Goal: Task Accomplishment & Management: Manage account settings

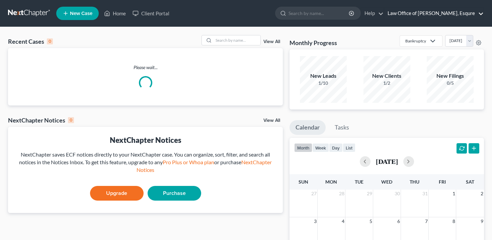
click at [426, 17] on link "Law Office of [PERSON_NAME], Esqure" at bounding box center [433, 13] width 99 height 12
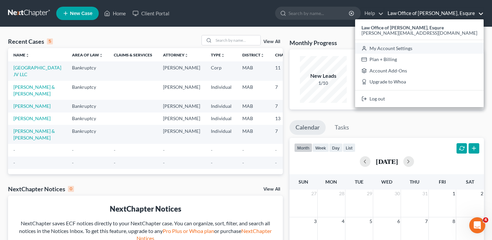
click at [420, 51] on link "My Account Settings" at bounding box center [419, 48] width 128 height 11
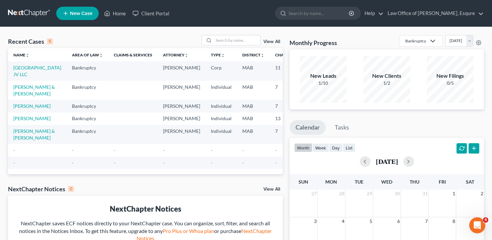
select select "39"
select select "24"
select select "22"
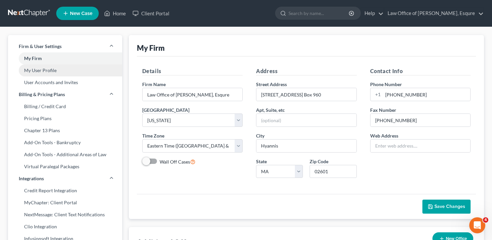
click at [53, 71] on link "My User Profile" at bounding box center [65, 71] width 114 height 12
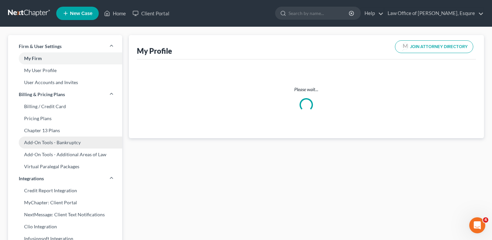
select select "22"
select select "39"
select select "attorney"
select select "1"
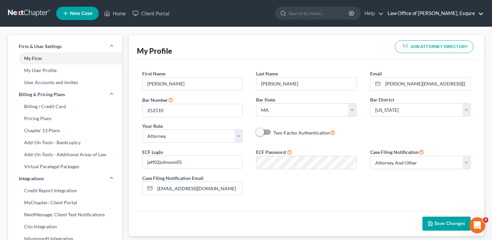
click at [463, 12] on link "Law Office of [PERSON_NAME], Esqure" at bounding box center [433, 13] width 99 height 12
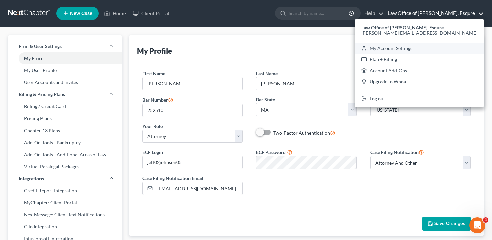
click at [426, 50] on link "My Account Settings" at bounding box center [419, 48] width 128 height 11
select select "39"
select select "24"
select select "22"
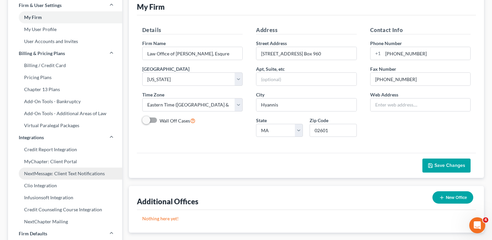
click at [50, 171] on link "NextMessage: Client Text Notifications" at bounding box center [65, 174] width 114 height 12
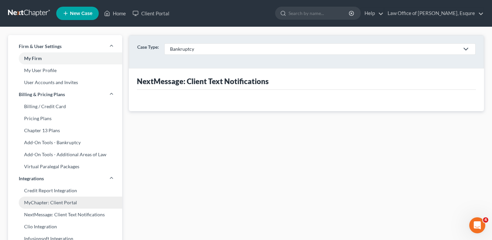
click at [46, 206] on link "MyChapter: Client Portal" at bounding box center [65, 203] width 114 height 12
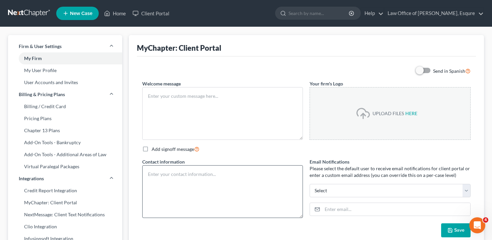
type textarea "Hello! Welcome to MyChapter. We are here to help make the bankruptcy filing pro…"
